Goal: Task Accomplishment & Management: Complete application form

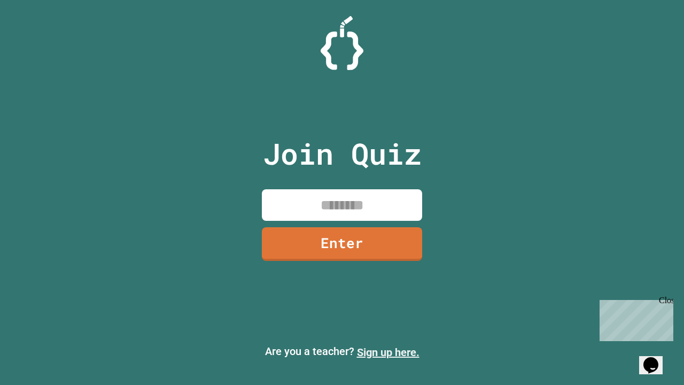
click at [388, 352] on link "Sign up here." at bounding box center [388, 352] width 63 height 13
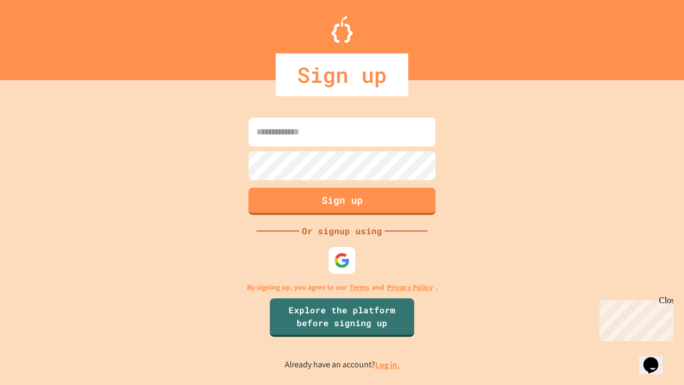
click at [388, 365] on link "Log in." at bounding box center [387, 364] width 25 height 11
